Goal: Task Accomplishment & Management: Manage account settings

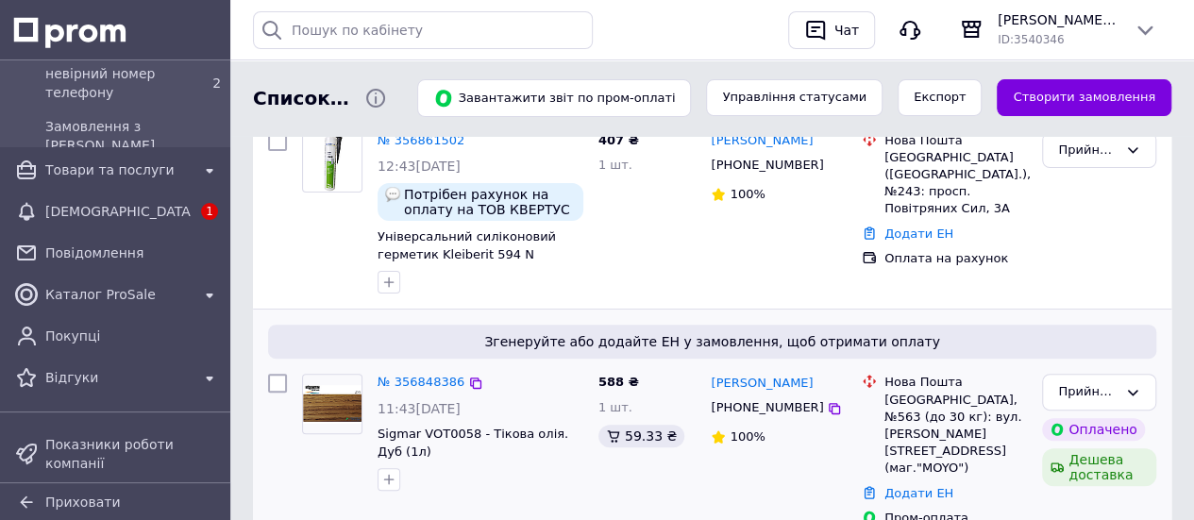
scroll to position [189, 0]
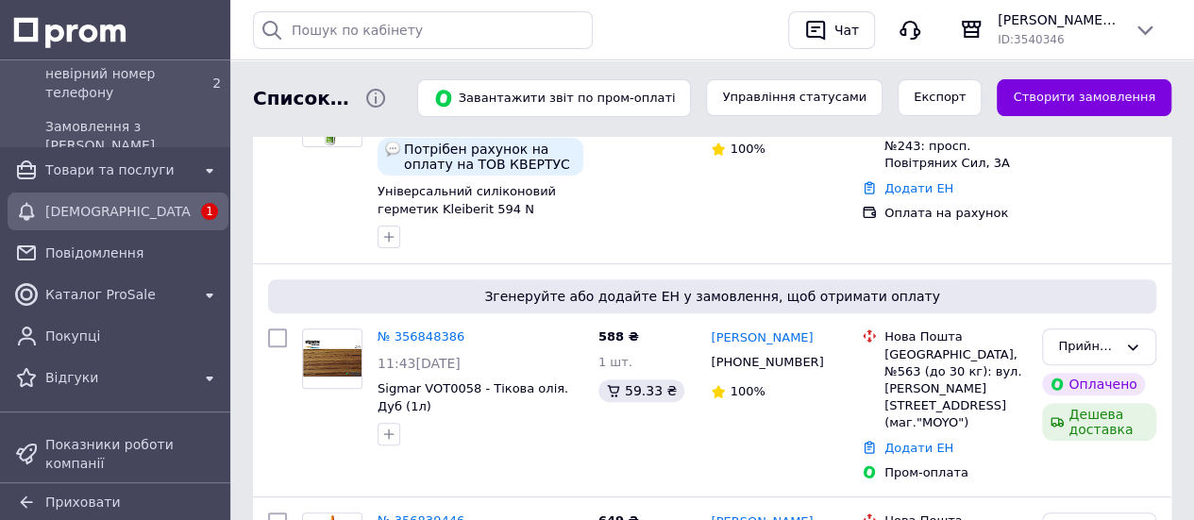
click at [133, 221] on div "[DEMOGRAPHIC_DATA]" at bounding box center [118, 211] width 153 height 26
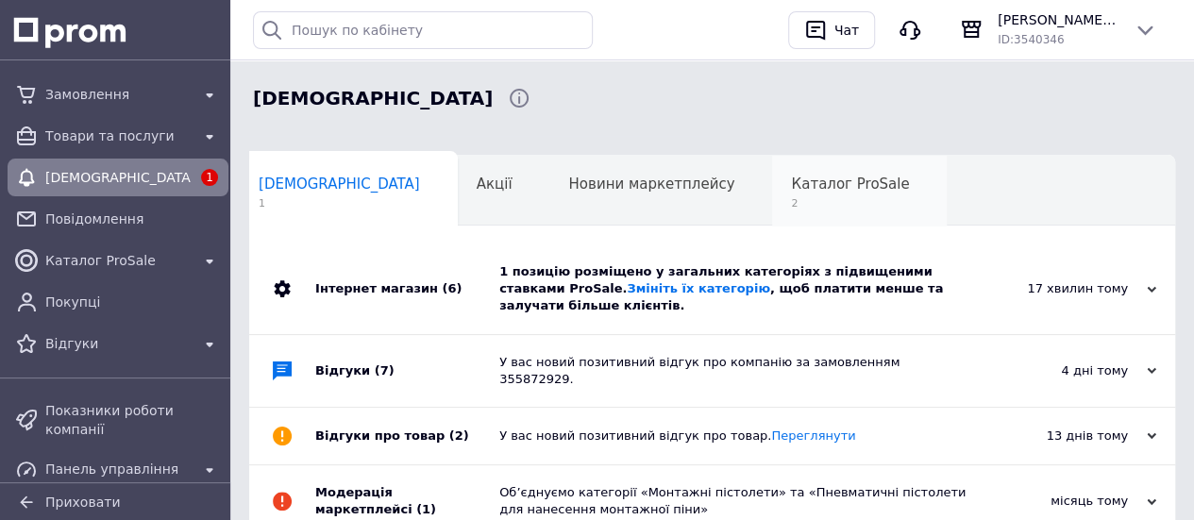
click at [791, 187] on span "Каталог ProSale" at bounding box center [850, 184] width 118 height 17
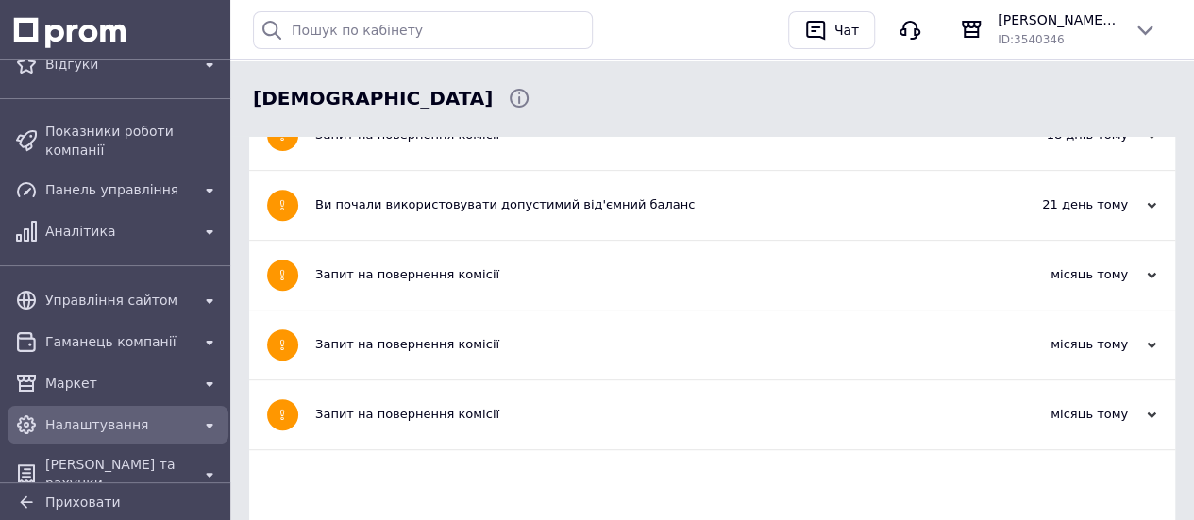
scroll to position [280, 0]
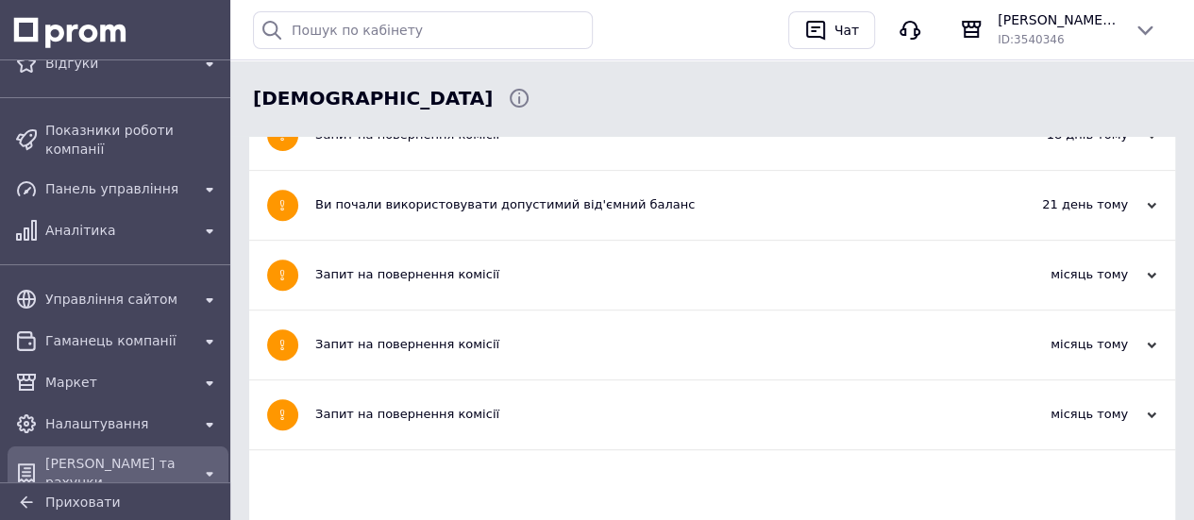
click at [208, 462] on icon at bounding box center [209, 473] width 23 height 23
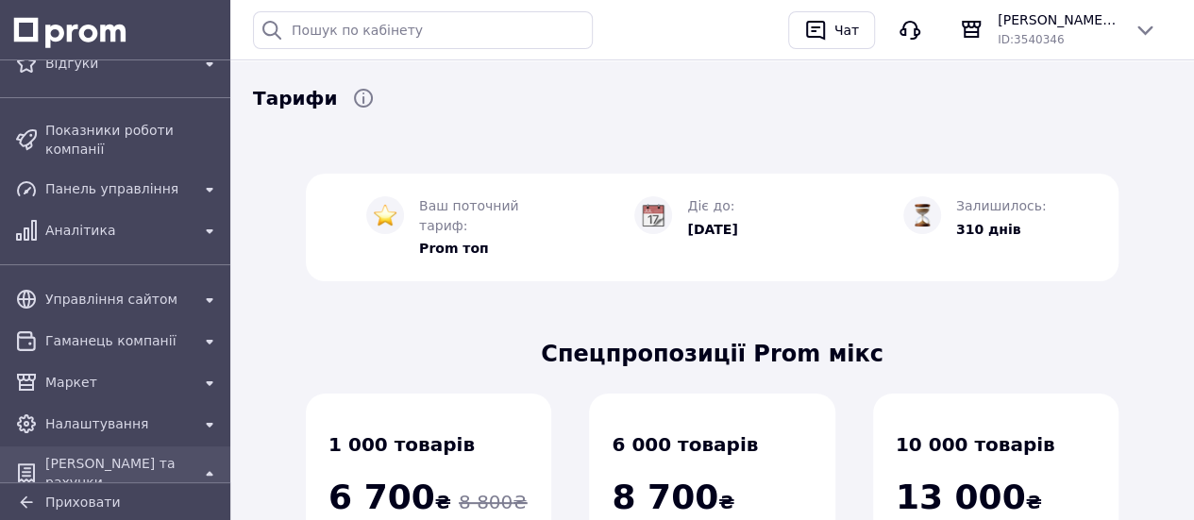
click at [163, 454] on span "[PERSON_NAME] та рахунки" at bounding box center [117, 473] width 145 height 38
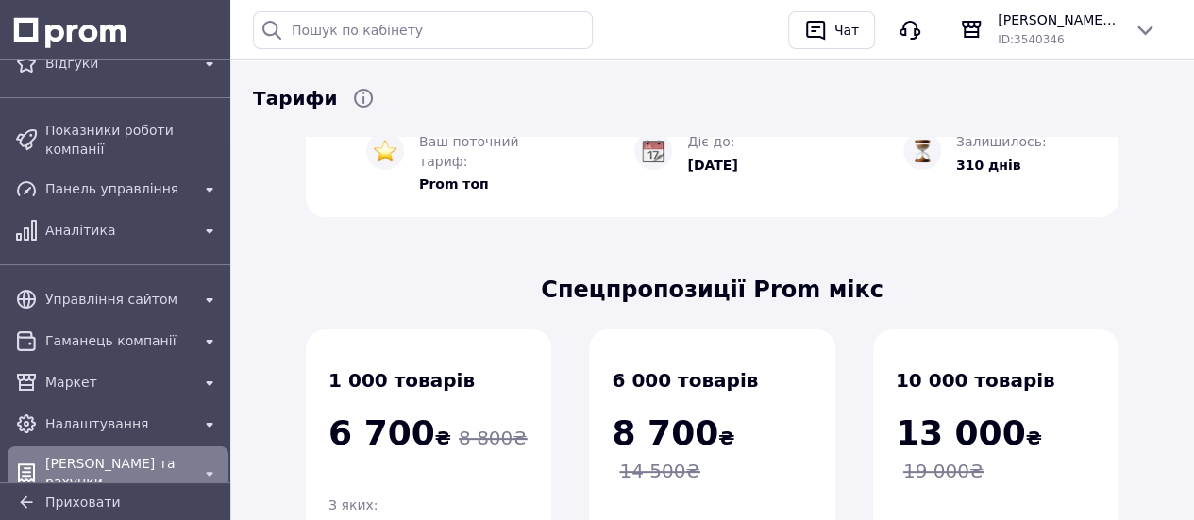
scroll to position [94, 0]
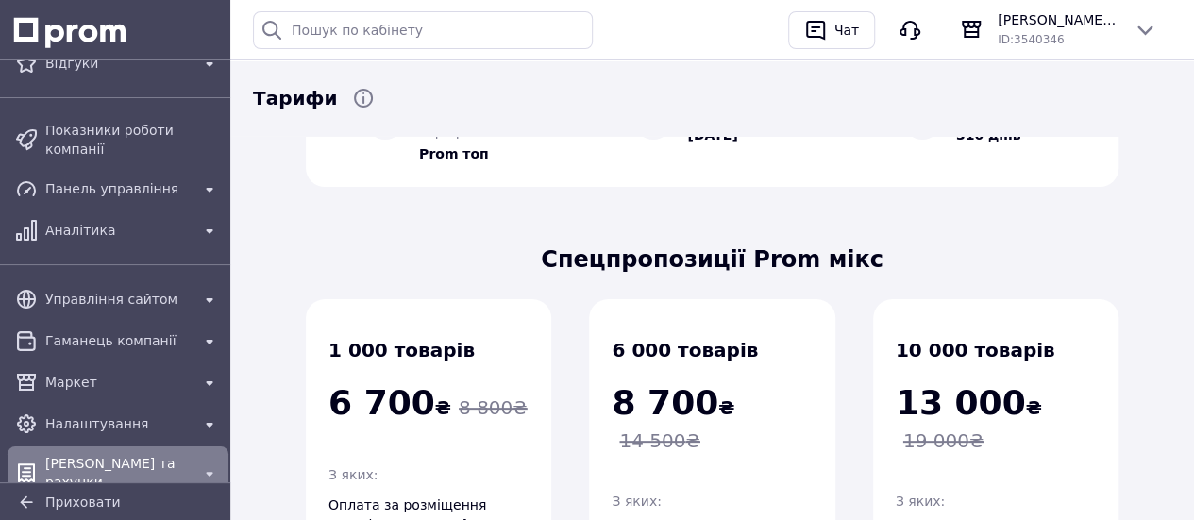
click at [198, 462] on icon at bounding box center [209, 473] width 23 height 23
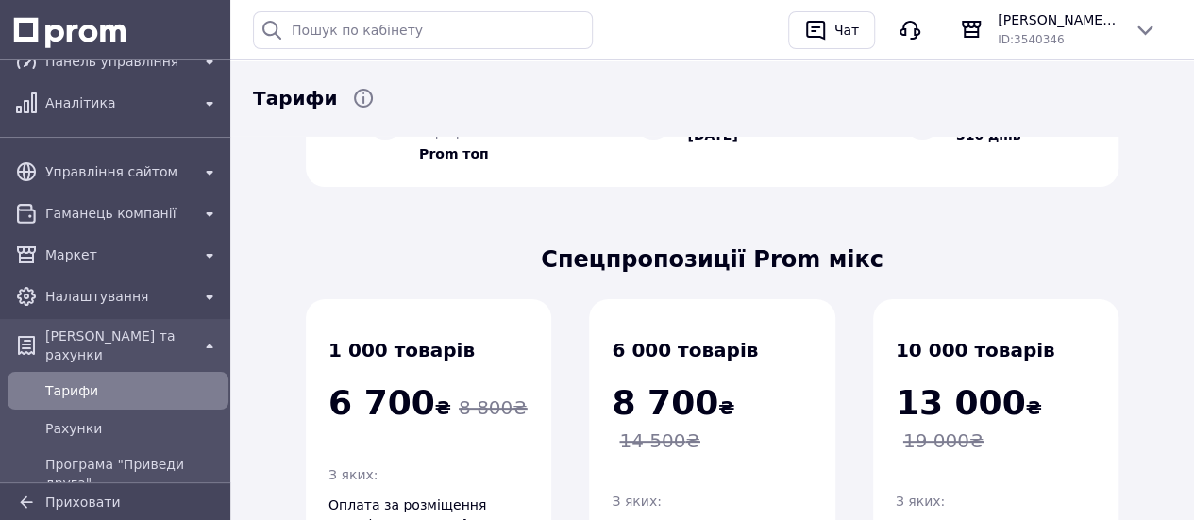
scroll to position [431, 0]
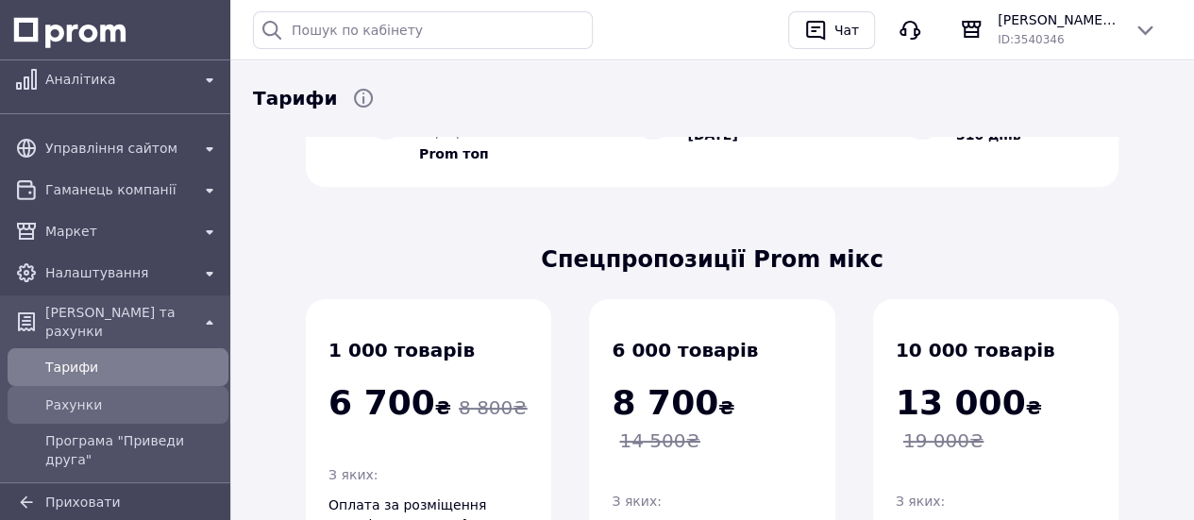
click at [103, 395] on span "Рахунки" at bounding box center [133, 404] width 176 height 19
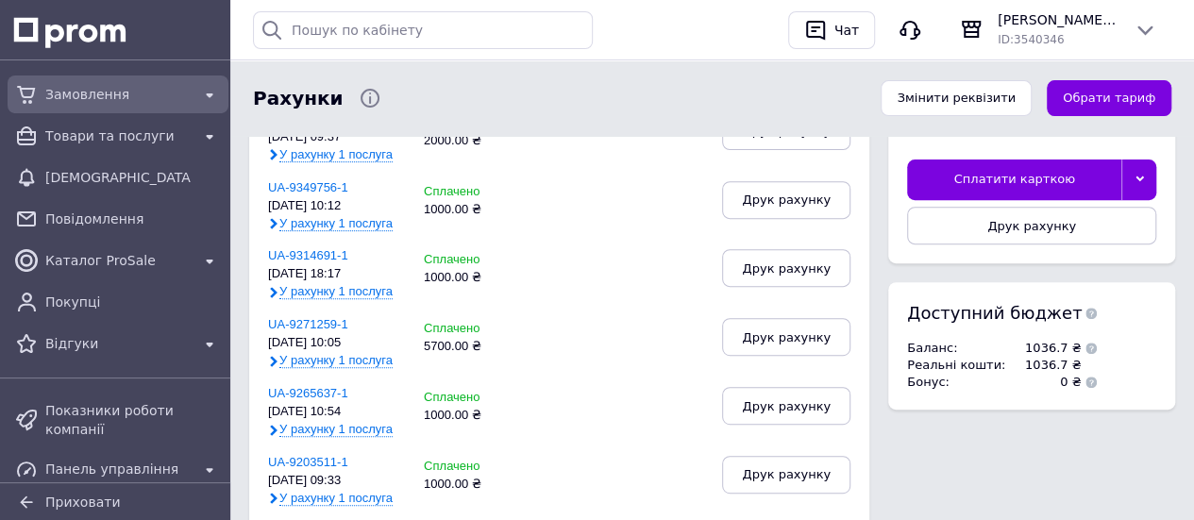
click at [96, 86] on span "Замовлення" at bounding box center [117, 94] width 145 height 19
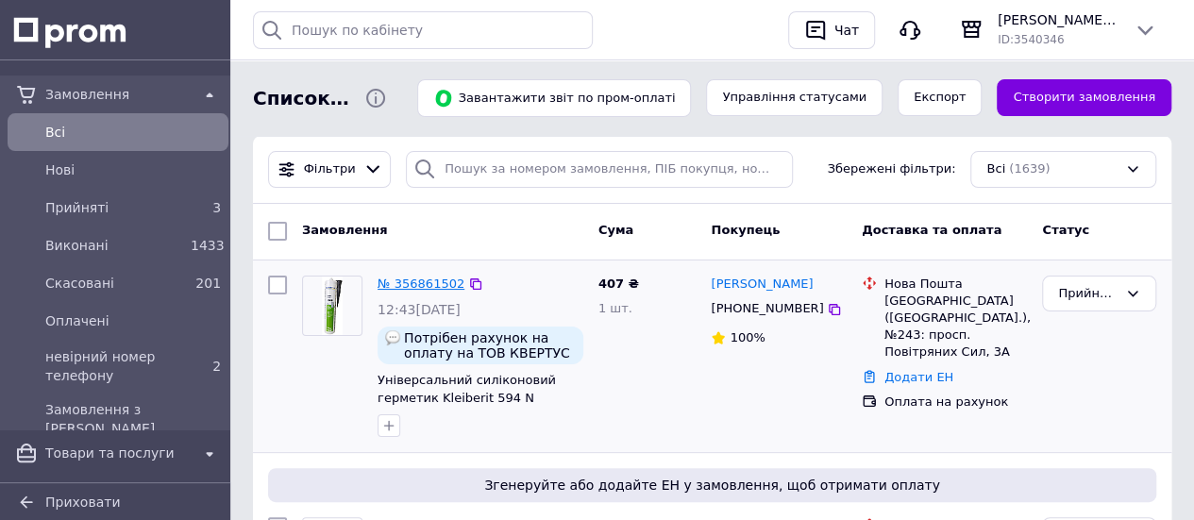
click at [427, 285] on link "№ 356861502" at bounding box center [421, 284] width 87 height 14
click at [827, 310] on icon at bounding box center [834, 309] width 15 height 15
